Goal: Task Accomplishment & Management: Use online tool/utility

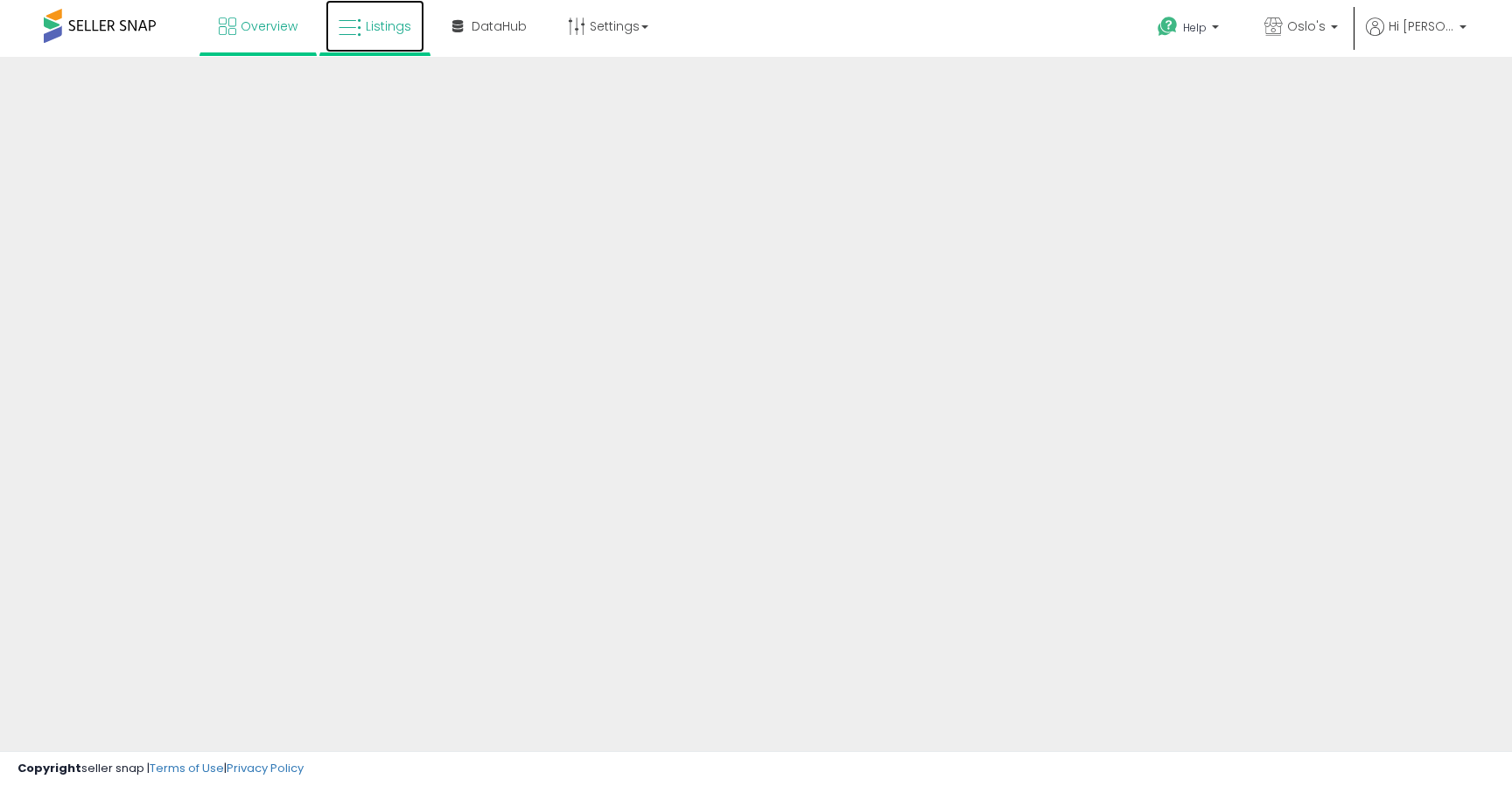
click at [405, 34] on link "Listings" at bounding box center [375, 26] width 99 height 52
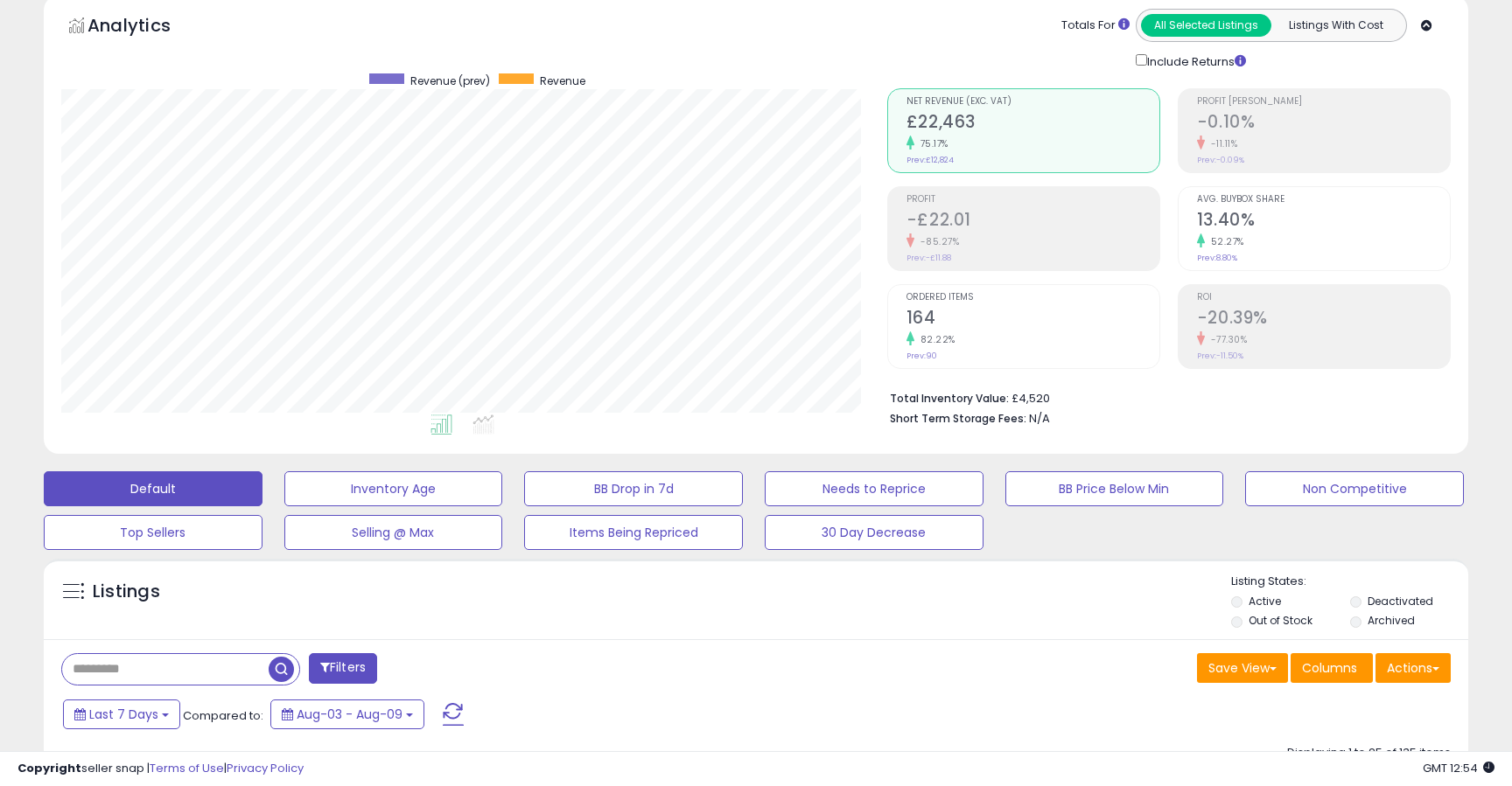
scroll to position [359, 825]
click at [181, 685] on div "Filters" at bounding box center [401, 671] width 707 height 35
click at [186, 670] on input "text" at bounding box center [165, 669] width 206 height 31
type input "****"
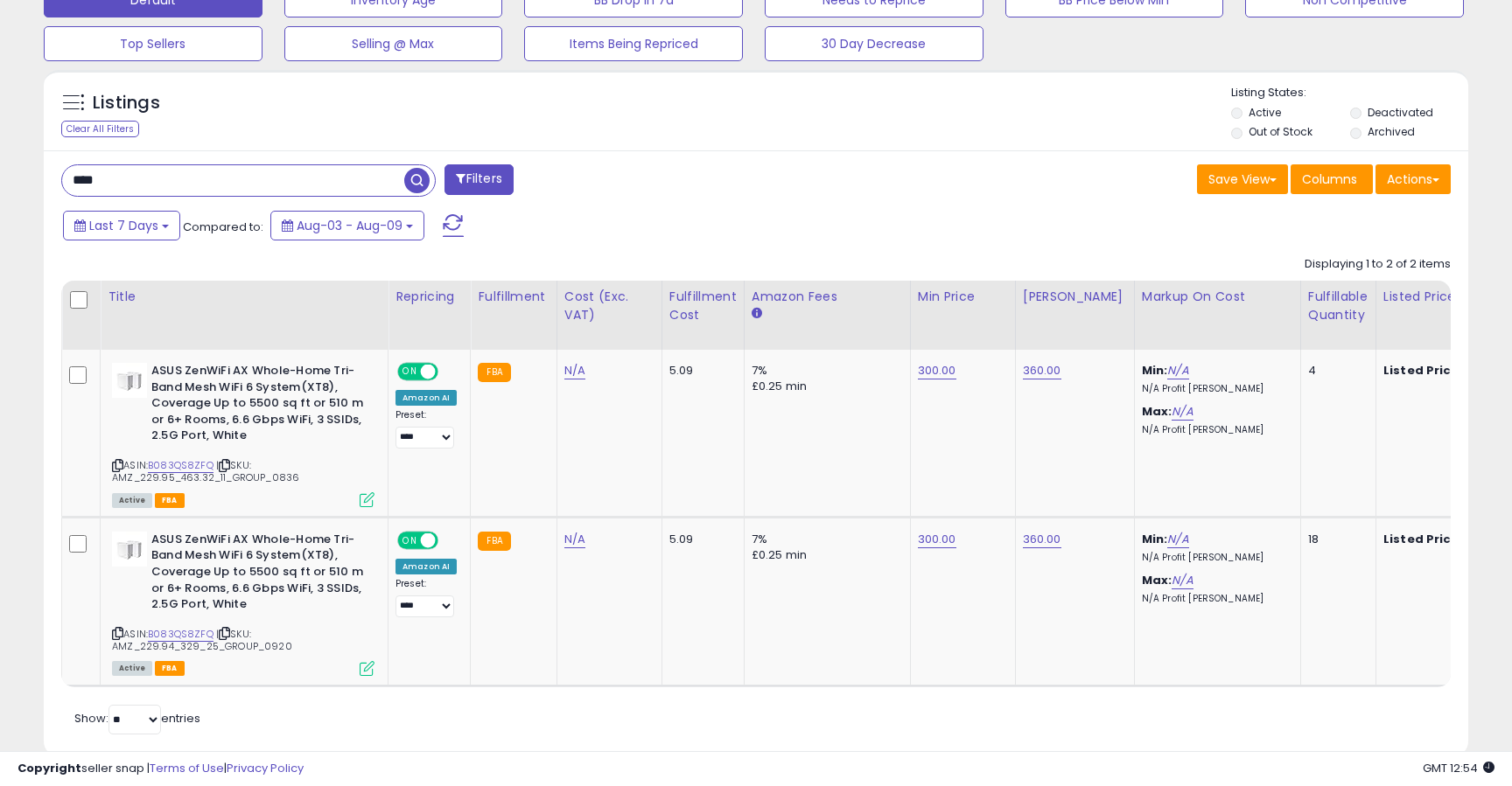
scroll to position [598, 0]
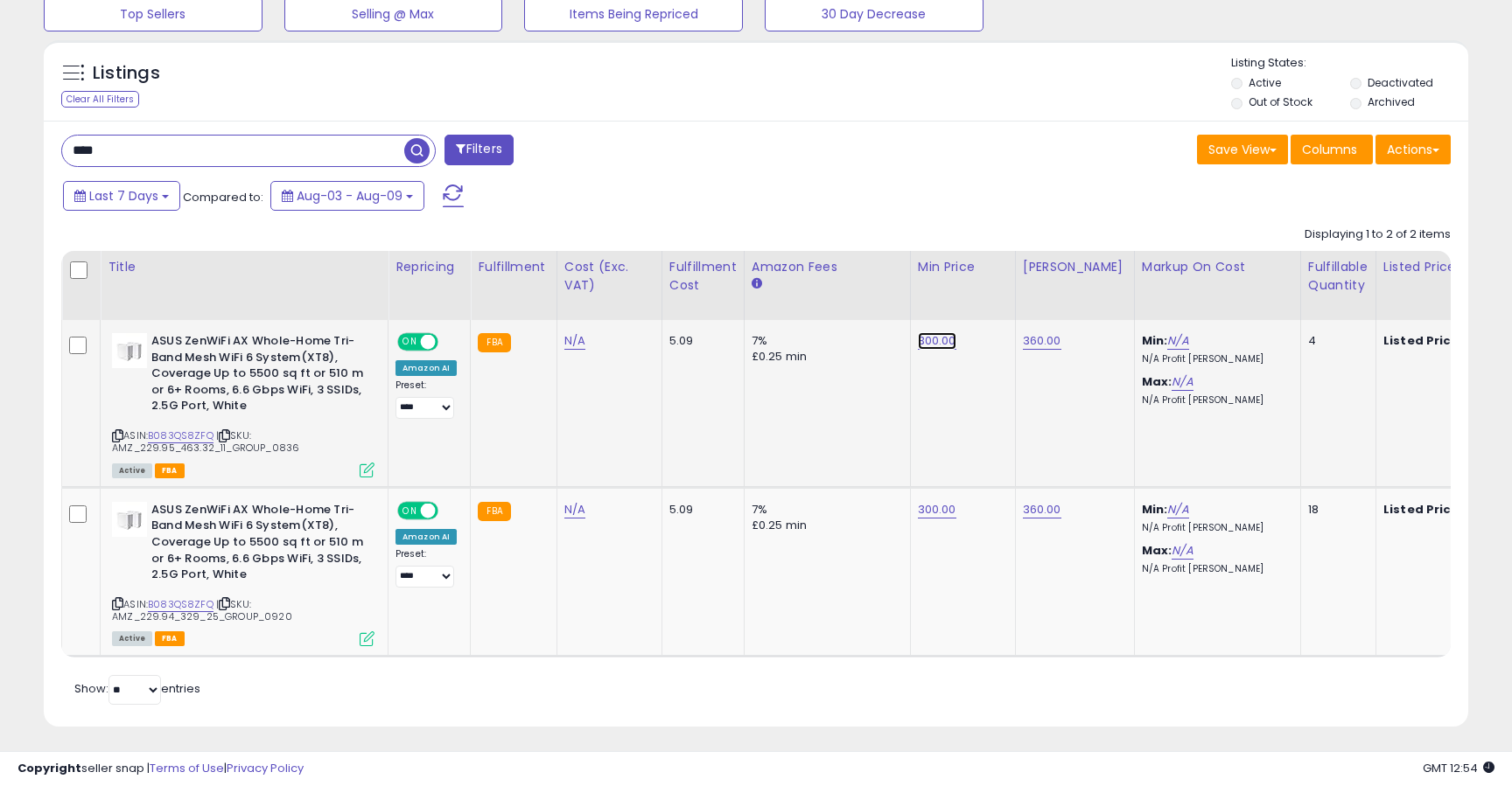
click at [940, 346] on link "300.00" at bounding box center [936, 341] width 38 height 18
drag, startPoint x: 872, startPoint y: 304, endPoint x: 745, endPoint y: 304, distance: 127.0
click at [746, 304] on table "Title Repricing" at bounding box center [1456, 454] width 2791 height 407
click at [173, 427] on div "ASIN: B083QS8ZFQ | SKU: AMZ_229.95_463.32_11_GROUP_0836 Active FBA" at bounding box center [243, 404] width 262 height 142
click at [179, 439] on link "B083QS8ZFQ" at bounding box center [180, 436] width 66 height 15
